Goal: Navigation & Orientation: Find specific page/section

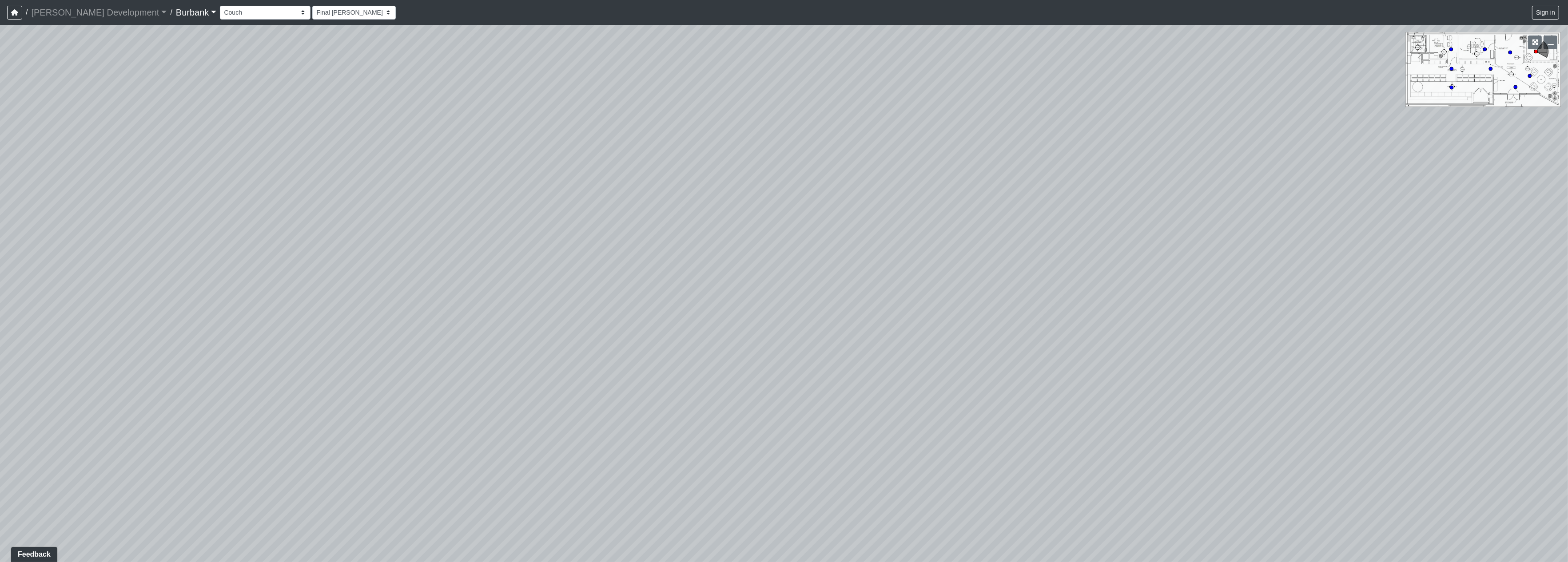
drag, startPoint x: 1099, startPoint y: 198, endPoint x: 481, endPoint y: 290, distance: 624.8
click at [481, 290] on div "Loading... Seating Loading... Lobby" at bounding box center [784, 293] width 1568 height 537
drag, startPoint x: 1092, startPoint y: 230, endPoint x: 1247, endPoint y: 209, distance: 156.4
click at [1247, 209] on div "Loading... Seating Loading... Lobby" at bounding box center [784, 293] width 1568 height 537
drag, startPoint x: 576, startPoint y: 186, endPoint x: 719, endPoint y: 201, distance: 143.8
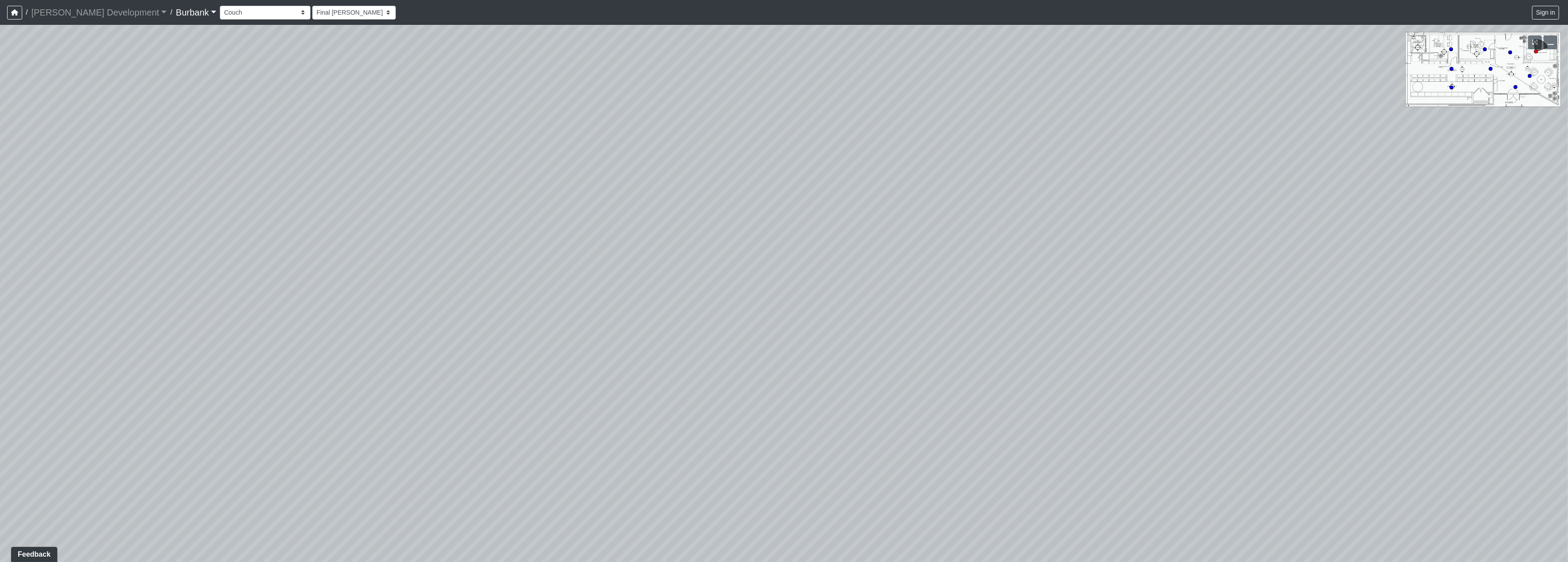
click at [1045, 199] on div "Loading... Seating Loading... Lobby" at bounding box center [784, 293] width 1568 height 537
drag, startPoint x: 373, startPoint y: 187, endPoint x: 585, endPoint y: 199, distance: 212.3
click at [585, 199] on div "Loading... Seating Loading... Lobby" at bounding box center [784, 293] width 1568 height 537
drag, startPoint x: 346, startPoint y: 209, endPoint x: 86, endPoint y: 69, distance: 295.3
click at [86, 69] on div "Loading... Seating Loading... Lobby" at bounding box center [784, 293] width 1568 height 537
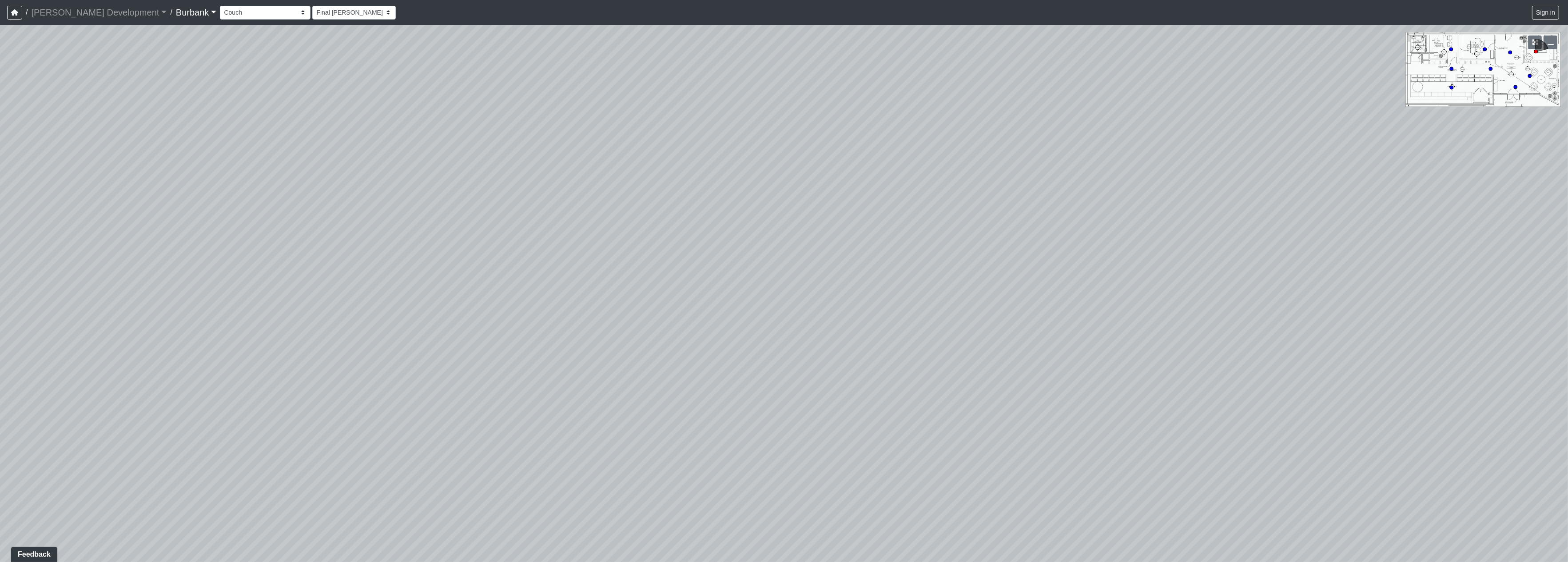
drag, startPoint x: 1268, startPoint y: 266, endPoint x: 742, endPoint y: 246, distance: 526.4
click at [742, 246] on div "Loading... Seating Loading... Lobby" at bounding box center [784, 293] width 1568 height 537
drag, startPoint x: 1063, startPoint y: 266, endPoint x: 969, endPoint y: 327, distance: 112.1
click at [919, 370] on div "Loading... Seating Loading... Lobby" at bounding box center [784, 293] width 1568 height 537
drag, startPoint x: 1110, startPoint y: 307, endPoint x: 997, endPoint y: 295, distance: 113.6
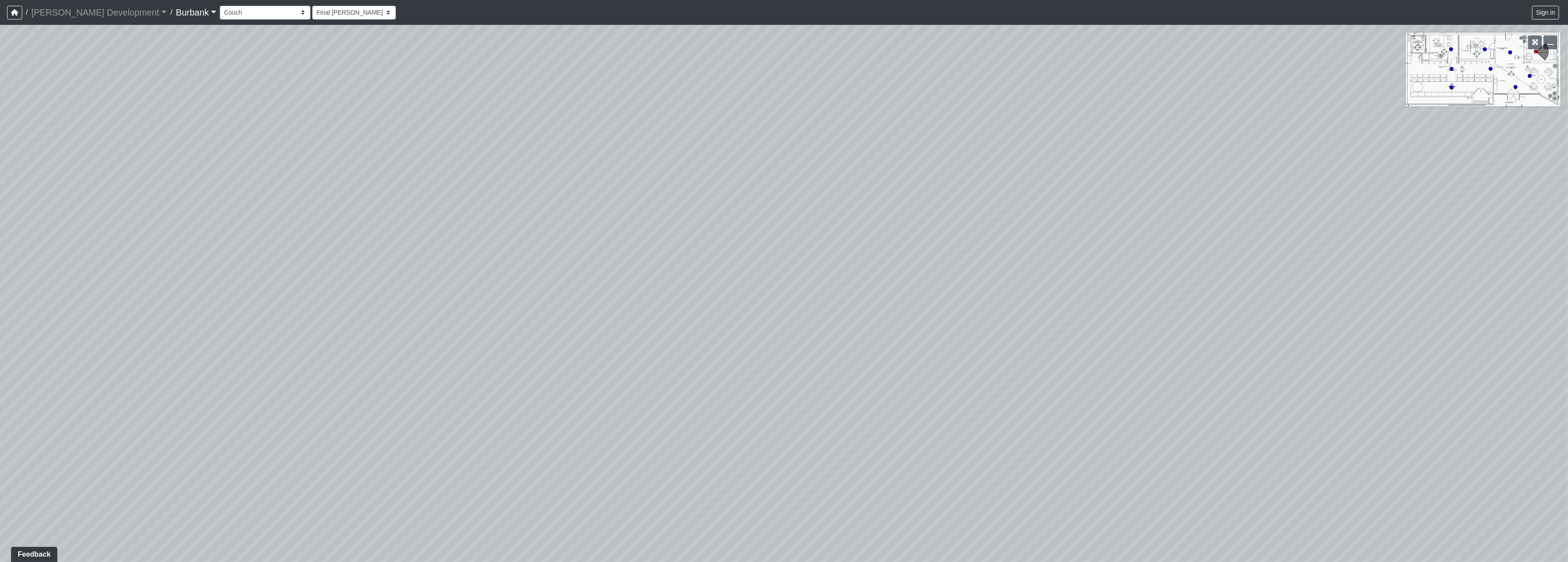
click at [993, 296] on div "Loading... Seating Loading... Lobby" at bounding box center [784, 293] width 1568 height 537
drag, startPoint x: 814, startPoint y: 465, endPoint x: 821, endPoint y: 389, distance: 76.3
click at [782, 408] on div "Loading... Seating Loading... Lobby" at bounding box center [784, 293] width 1568 height 537
drag, startPoint x: 1157, startPoint y: 356, endPoint x: 783, endPoint y: 392, distance: 375.7
click at [744, 418] on div "Loading... Seating Loading... Lobby" at bounding box center [784, 293] width 1568 height 537
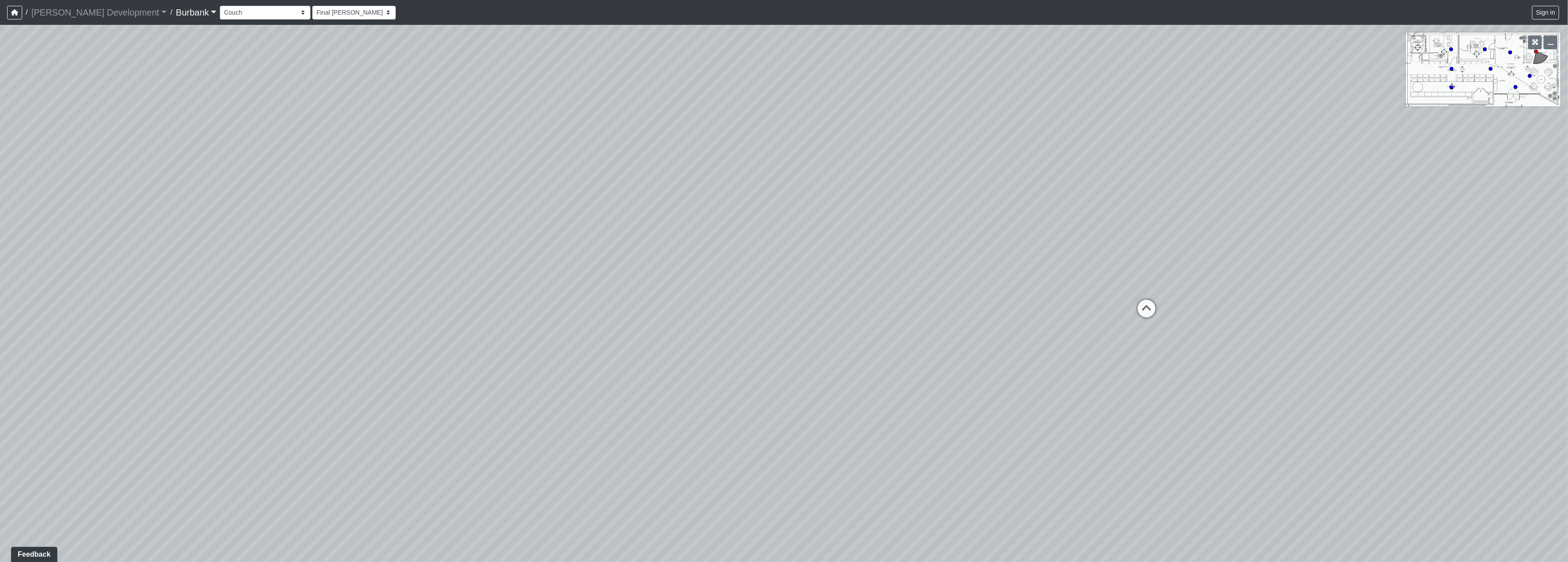
drag, startPoint x: 1166, startPoint y: 386, endPoint x: 870, endPoint y: 314, distance: 304.6
click at [867, 321] on div "Loading... Seating Loading... Lobby" at bounding box center [784, 293] width 1568 height 537
drag, startPoint x: 1245, startPoint y: 336, endPoint x: 1017, endPoint y: 335, distance: 228.0
click at [1017, 335] on div "Loading... Seating Loading... Lobby" at bounding box center [784, 293] width 1568 height 537
drag, startPoint x: 1124, startPoint y: 347, endPoint x: 1013, endPoint y: 349, distance: 111.0
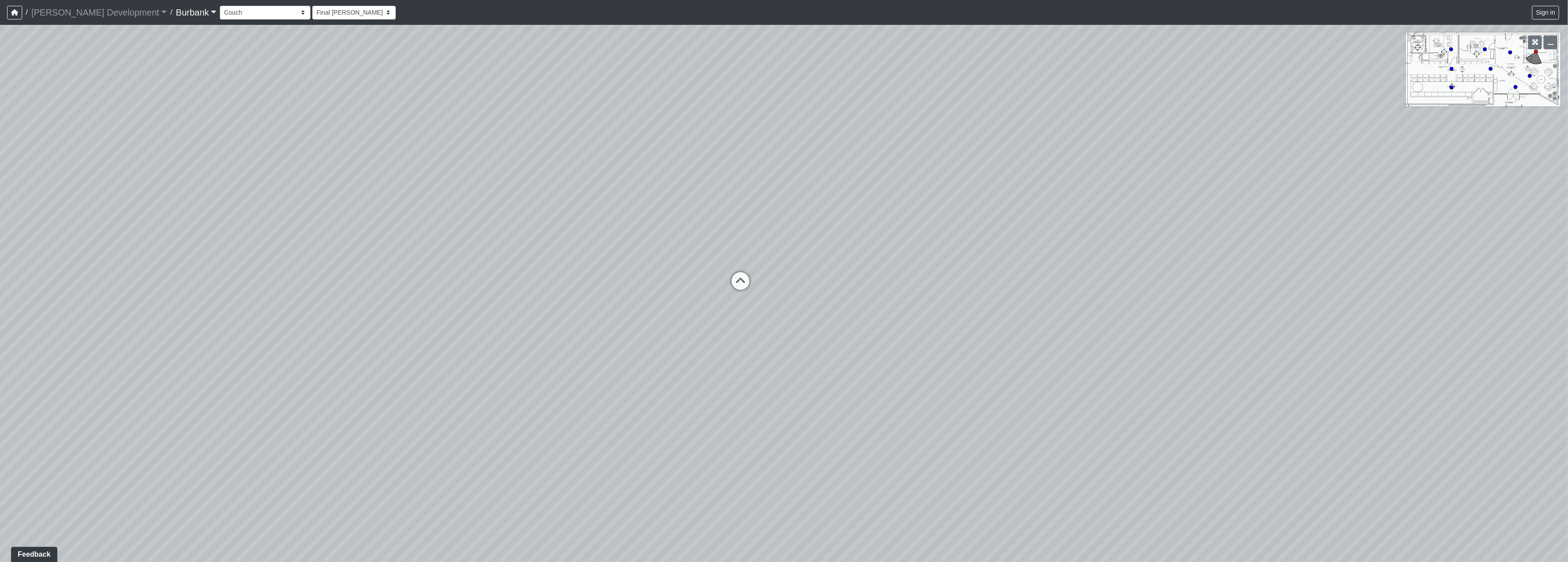
click at [915, 418] on div "Loading... Seating Loading... Lobby" at bounding box center [784, 293] width 1568 height 537
drag, startPoint x: 1200, startPoint y: 330, endPoint x: 964, endPoint y: 332, distance: 236.0
click at [954, 335] on div "Loading... Seating Loading... Lobby" at bounding box center [784, 293] width 1568 height 537
drag, startPoint x: 1376, startPoint y: 354, endPoint x: 1237, endPoint y: 327, distance: 141.6
click at [1237, 327] on div "Loading... Seating Loading... Lobby" at bounding box center [784, 293] width 1568 height 537
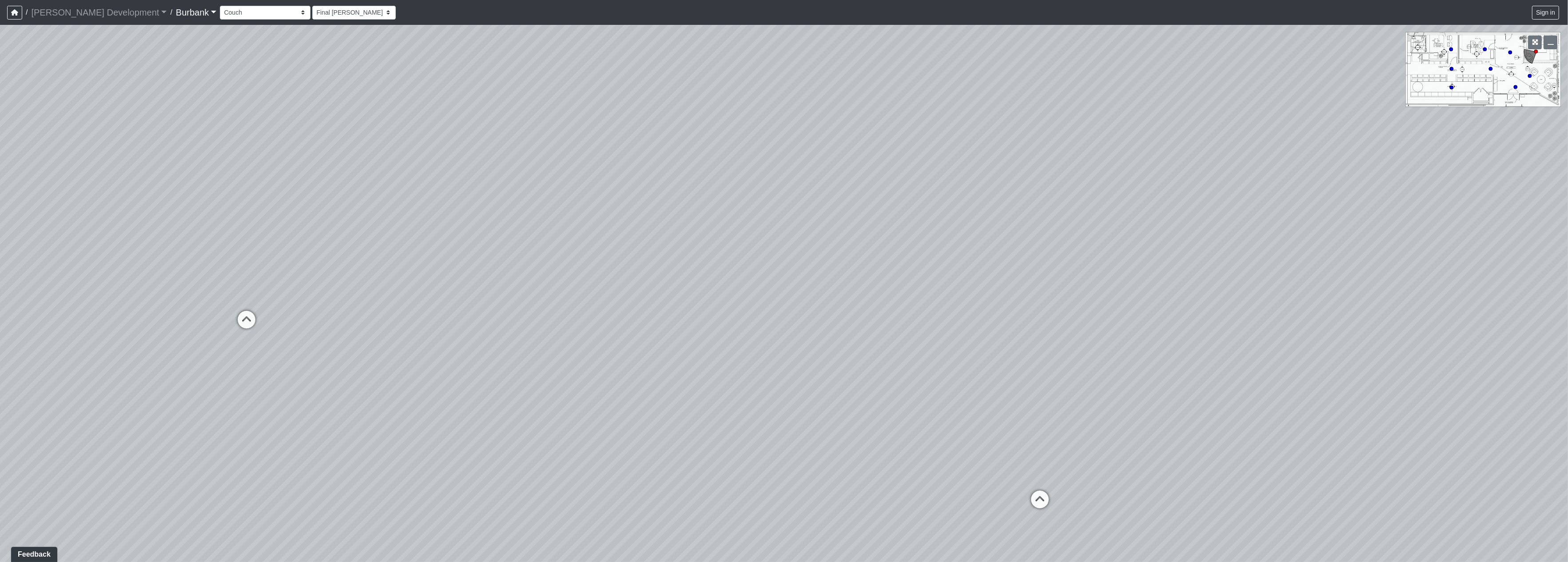
drag, startPoint x: 1166, startPoint y: 314, endPoint x: 902, endPoint y: 378, distance: 271.6
click at [902, 383] on div "Loading... Seating Loading... Lobby" at bounding box center [784, 293] width 1568 height 537
drag, startPoint x: 970, startPoint y: 309, endPoint x: 307, endPoint y: 212, distance: 670.1
click at [307, 212] on div "Loading... Seating Loading... Lobby" at bounding box center [784, 293] width 1568 height 537
drag, startPoint x: 607, startPoint y: 299, endPoint x: 187, endPoint y: 269, distance: 421.1
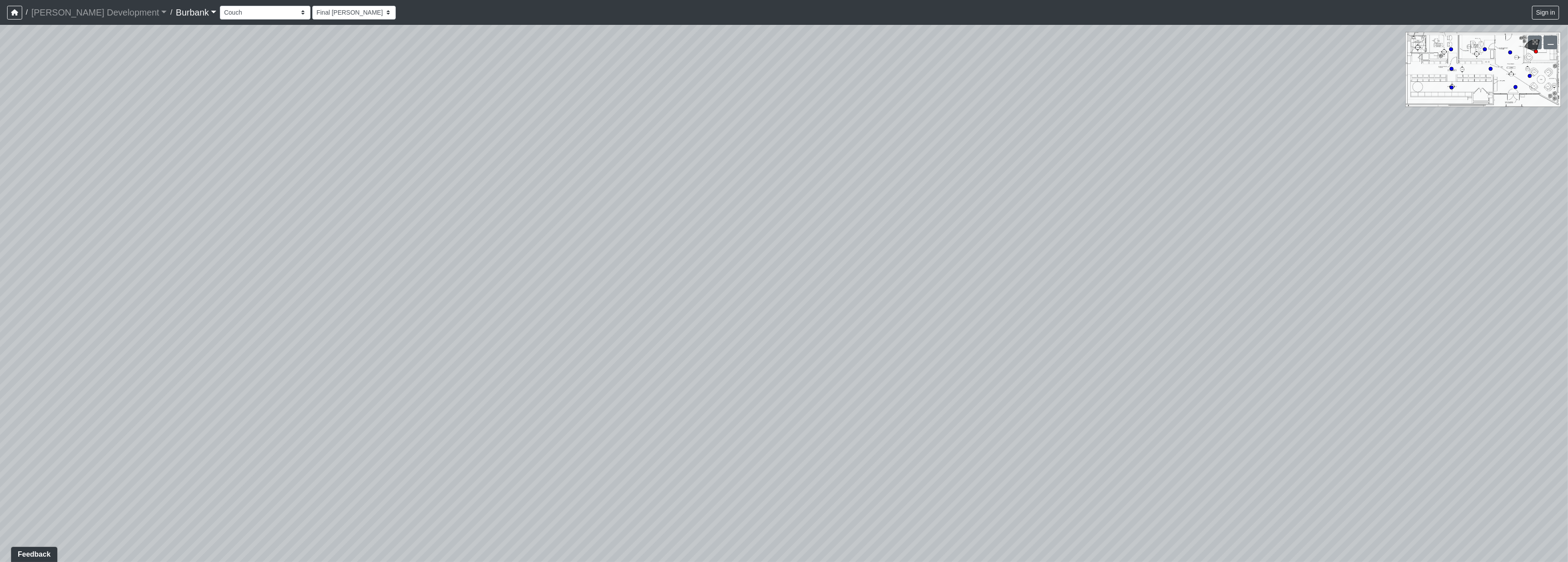
click at [187, 270] on div "Loading... Seating Loading... Lobby" at bounding box center [784, 293] width 1568 height 537
drag, startPoint x: 734, startPoint y: 348, endPoint x: 320, endPoint y: 290, distance: 418.0
click at [312, 334] on div "Loading... Seating Loading... Lobby" at bounding box center [784, 293] width 1568 height 537
drag, startPoint x: 917, startPoint y: 353, endPoint x: 779, endPoint y: 451, distance: 169.3
click at [775, 452] on div "Loading... Seating Loading... Lobby" at bounding box center [784, 293] width 1568 height 537
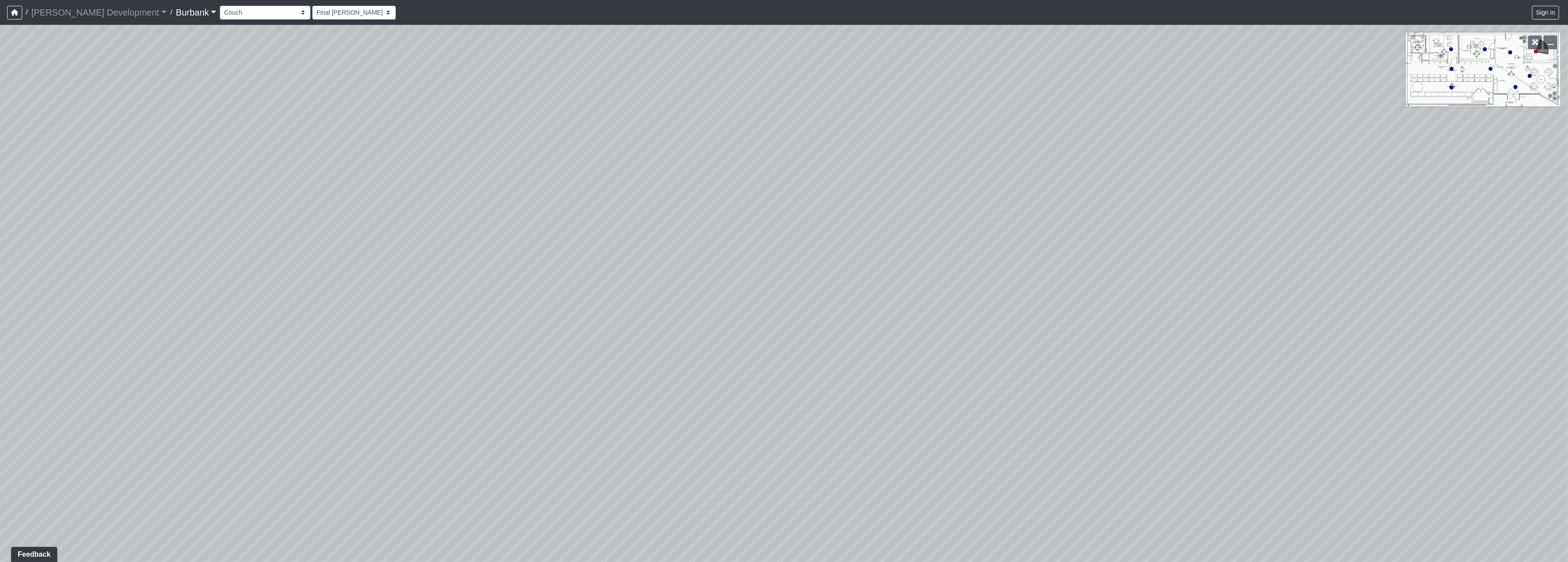
drag, startPoint x: 1189, startPoint y: 260, endPoint x: 1167, endPoint y: 321, distance: 64.8
click at [1167, 321] on div "Loading... Seating Loading... Lobby" at bounding box center [784, 293] width 1568 height 537
drag, startPoint x: 243, startPoint y: 152, endPoint x: 954, endPoint y: 238, distance: 716.2
click at [954, 238] on div "Loading... Seating Loading... Lobby" at bounding box center [784, 293] width 1568 height 537
drag, startPoint x: 1194, startPoint y: 282, endPoint x: 382, endPoint y: 97, distance: 832.8
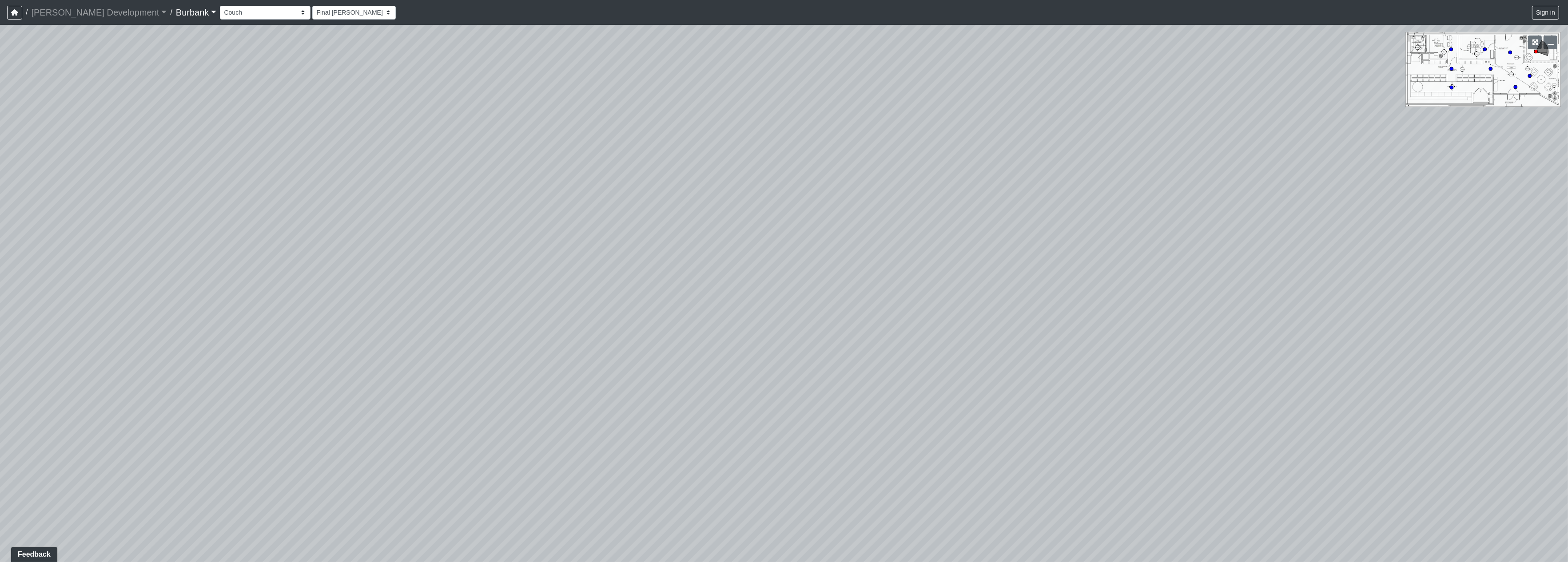
click at [382, 97] on div "Loading... Seating Loading... Lobby" at bounding box center [784, 293] width 1568 height 537
drag, startPoint x: 658, startPoint y: 286, endPoint x: 1045, endPoint y: 227, distance: 391.5
click at [1045, 227] on div "Loading... Seating Loading... Lobby" at bounding box center [784, 293] width 1568 height 537
click at [1528, 74] on icon at bounding box center [1530, 75] width 4 height 4
drag, startPoint x: 1084, startPoint y: 327, endPoint x: 640, endPoint y: 229, distance: 454.7
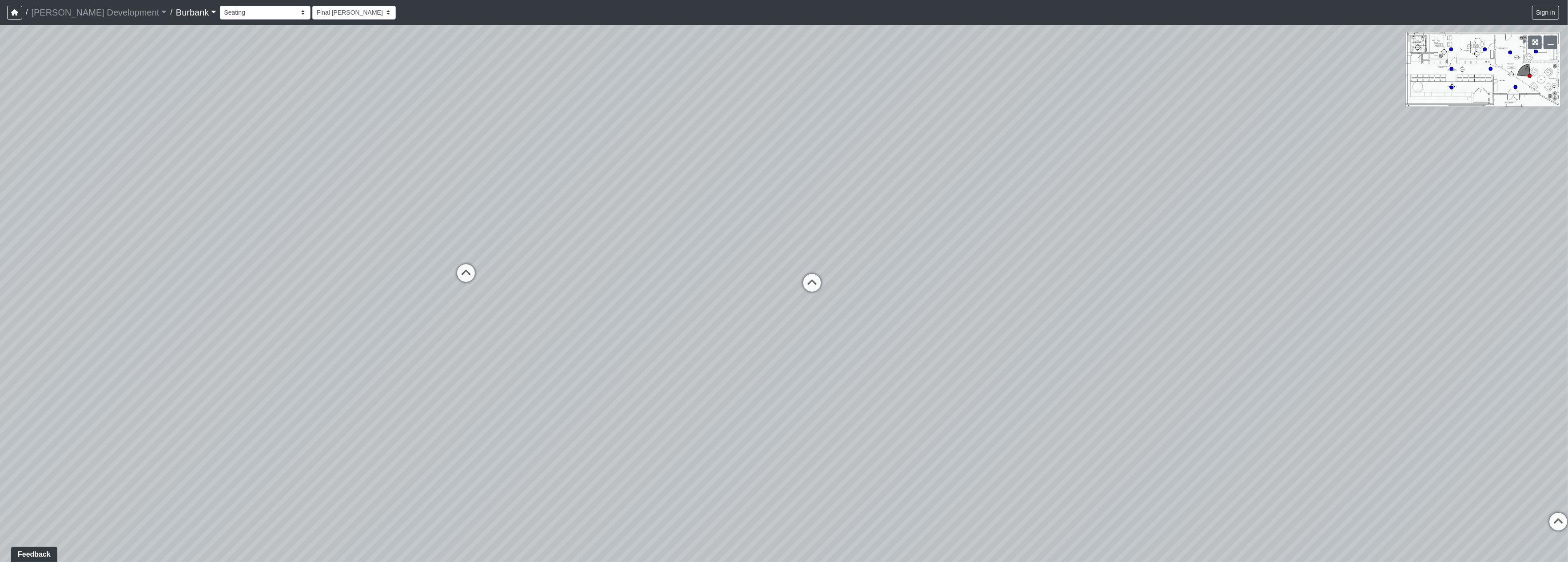
click at [424, 184] on div "Loading... Seating Loading... Lobby Loading... Entry Loading... Mailroom Hallwa…" at bounding box center [784, 293] width 1568 height 537
drag, startPoint x: 819, startPoint y: 245, endPoint x: 502, endPoint y: 319, distance: 325.5
click at [499, 326] on div "Loading... Seating Loading... Lobby Loading... Entry Loading... Mailroom Hallwa…" at bounding box center [784, 293] width 1568 height 537
drag, startPoint x: 625, startPoint y: 326, endPoint x: 528, endPoint y: 304, distance: 99.5
click at [614, 330] on div "Loading... Seating Loading... Lobby Loading... Entry Loading... Mailroom Hallwa…" at bounding box center [784, 293] width 1568 height 537
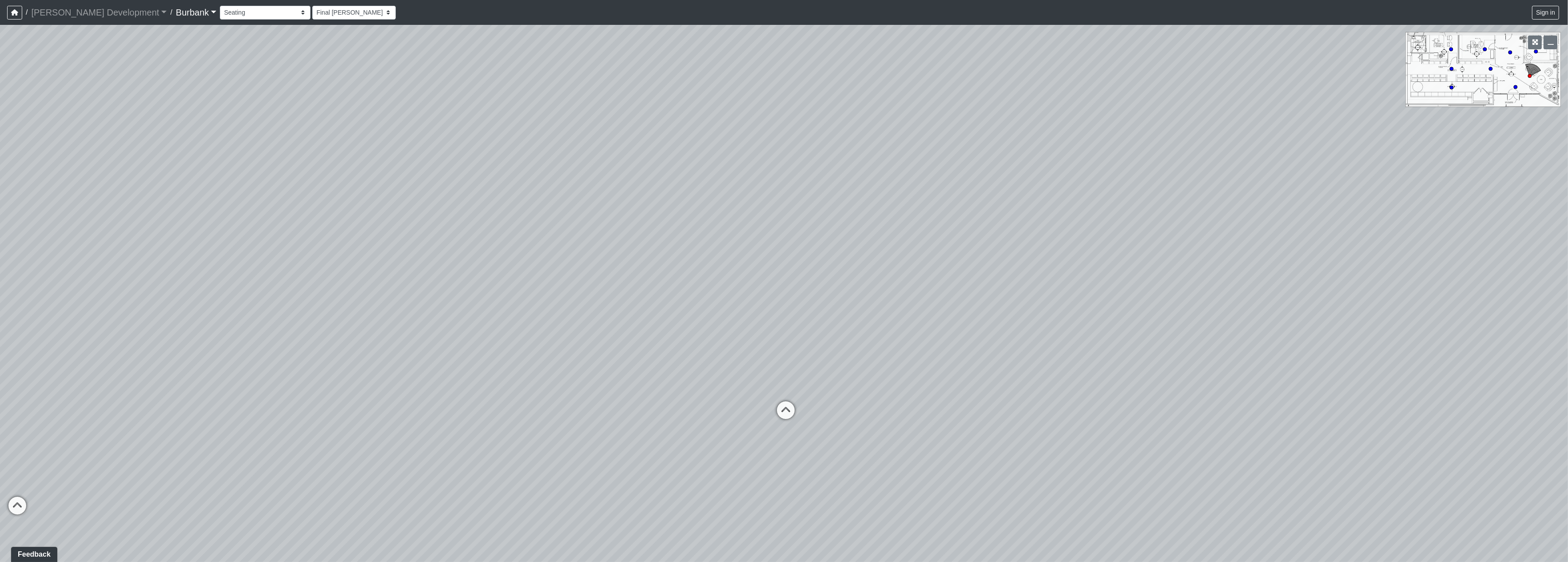
drag, startPoint x: 494, startPoint y: 300, endPoint x: 391, endPoint y: 288, distance: 103.7
click at [401, 298] on div "Loading... Seating Loading... Lobby Loading... Entry Loading... Mailroom Hallwa…" at bounding box center [784, 293] width 1568 height 537
drag, startPoint x: 532, startPoint y: 321, endPoint x: 451, endPoint y: 293, distance: 85.7
click at [450, 294] on div "Loading... Seating Loading... Lobby Loading... Entry Loading... Mailroom Hallwa…" at bounding box center [784, 293] width 1568 height 537
click at [1510, 54] on circle at bounding box center [1510, 52] width 4 height 4
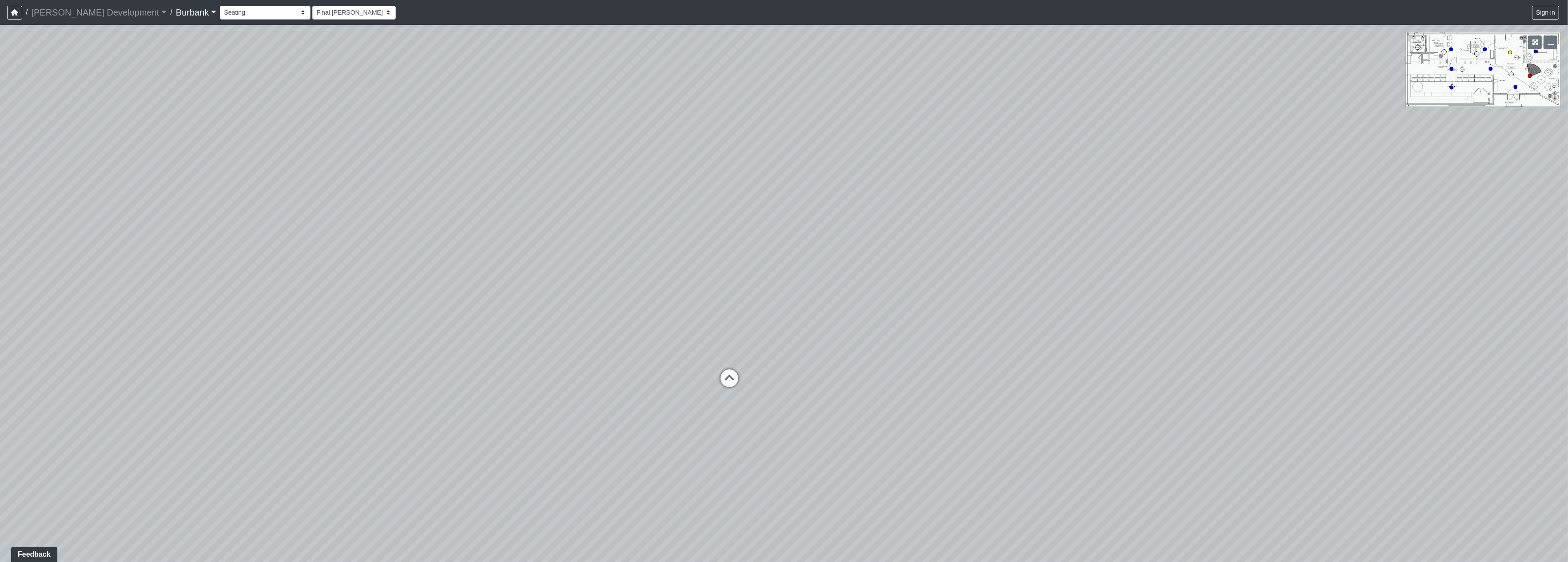
select select "nVWiAgoPkPxnfFyrNZeNGe"
drag, startPoint x: 725, startPoint y: 278, endPoint x: 236, endPoint y: 187, distance: 497.4
click at [265, 189] on div "Loading... Seating Loading... Lobby Loading... Entry Loading... Mailroom Hallwa…" at bounding box center [784, 293] width 1568 height 537
drag, startPoint x: 551, startPoint y: 255, endPoint x: 0, endPoint y: 219, distance: 552.2
click at [41, 222] on div "Loading... Seating Loading... Lobby Loading... Entry Loading... Mailroom Hallwa…" at bounding box center [784, 293] width 1568 height 537
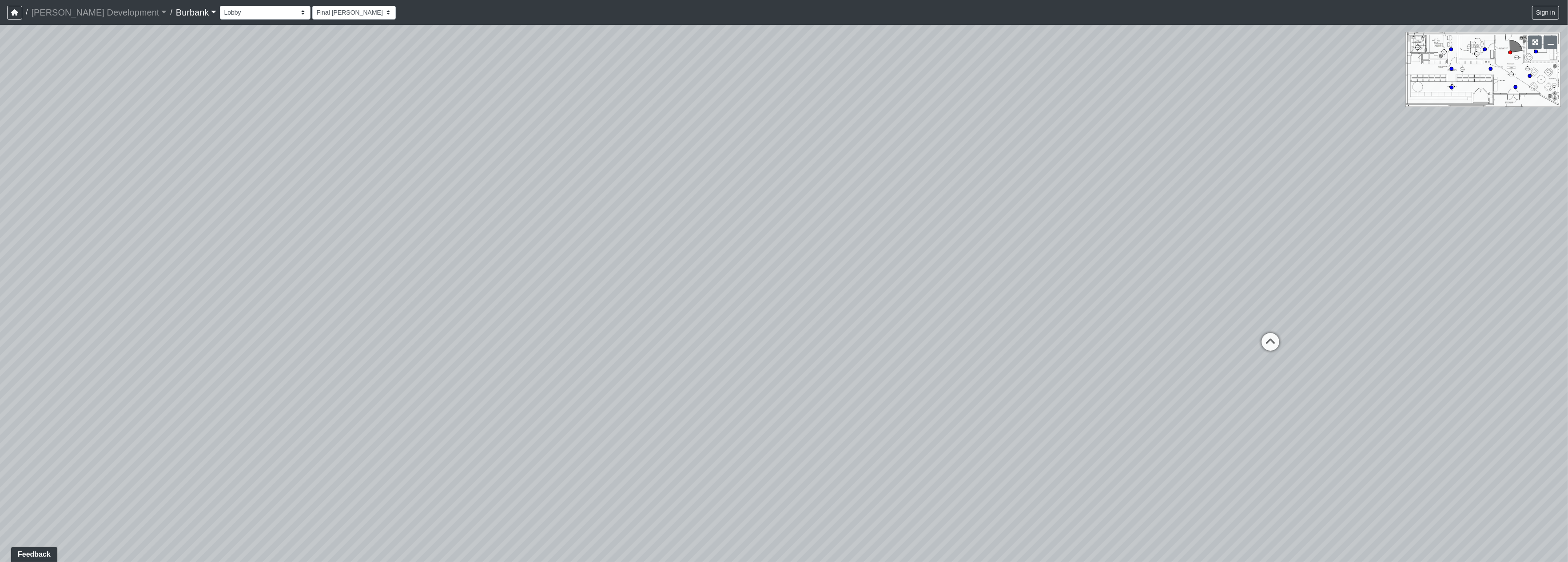
drag, startPoint x: 534, startPoint y: 283, endPoint x: 95, endPoint y: 310, distance: 439.8
click at [61, 345] on div "Loading... Seating Loading... Lobby Loading... Entry Loading... Mailroom Hallwa…" at bounding box center [784, 293] width 1568 height 537
drag, startPoint x: 587, startPoint y: 356, endPoint x: 526, endPoint y: 375, distance: 63.9
click at [506, 380] on div "Loading... Seating Loading... Lobby Loading... Entry Loading... Mailroom Hallwa…" at bounding box center [784, 293] width 1568 height 537
drag, startPoint x: 698, startPoint y: 370, endPoint x: 614, endPoint y: 349, distance: 86.6
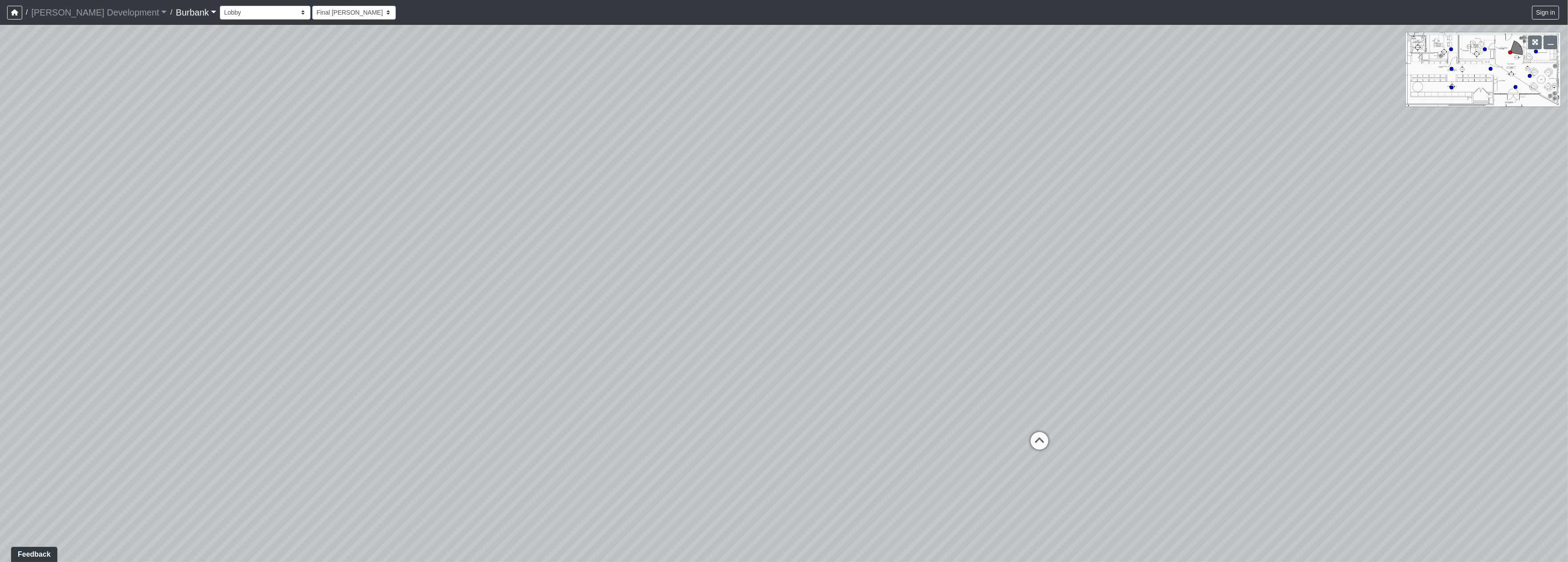
click at [614, 349] on div "Loading... Seating Loading... Lobby Loading... Entry Loading... Mailroom Hallwa…" at bounding box center [784, 293] width 1568 height 537
drag, startPoint x: 912, startPoint y: 352, endPoint x: 838, endPoint y: 350, distance: 74.0
click at [838, 350] on div "Loading... Seating Loading... Lobby Loading... Entry Loading... Mailroom Hallwa…" at bounding box center [784, 293] width 1568 height 537
